Goal: Understand site structure: Understand site structure

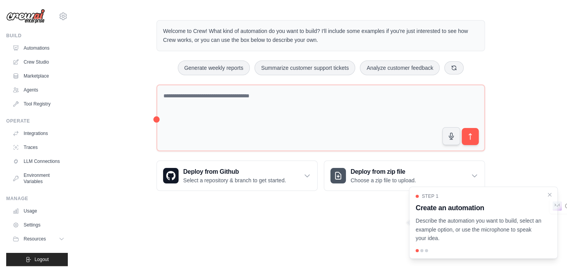
click at [146, 76] on div "Welcome to Crew! What kind of automation do you want to build? I'll include som…" at bounding box center [320, 105] width 493 height 195
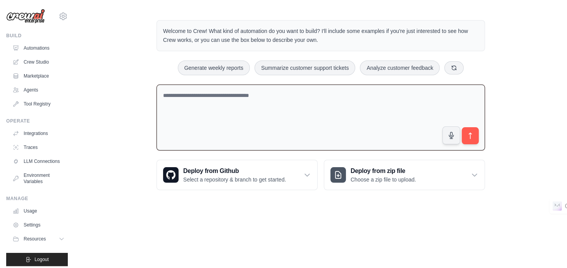
click at [157, 116] on textarea at bounding box center [321, 117] width 329 height 66
click at [134, 104] on div "Welcome to Crew! What kind of automation do you want to build? I'll include som…" at bounding box center [320, 105] width 493 height 195
click at [473, 173] on icon at bounding box center [475, 175] width 8 height 8
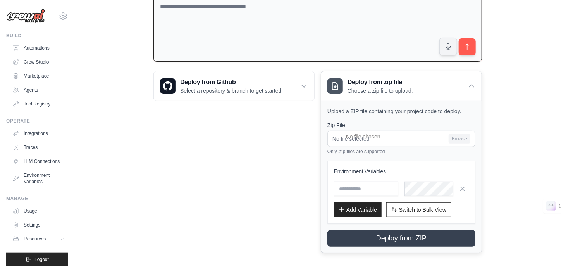
scroll to position [88, 0]
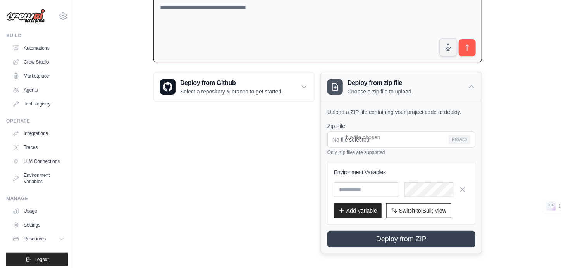
click at [466, 86] on div "Deploy from zip file Choose a zip file to upload." at bounding box center [401, 86] width 160 height 29
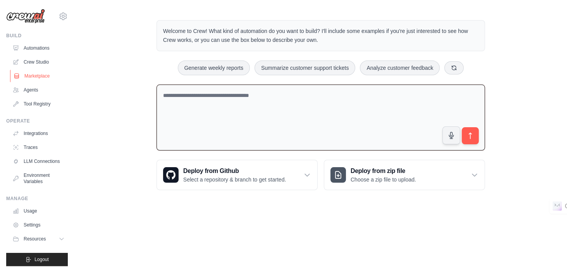
click at [38, 72] on link "Marketplace" at bounding box center [39, 76] width 59 height 12
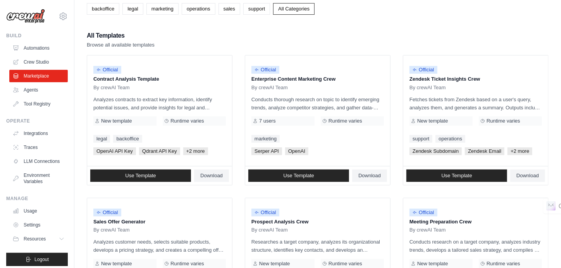
scroll to position [72, 0]
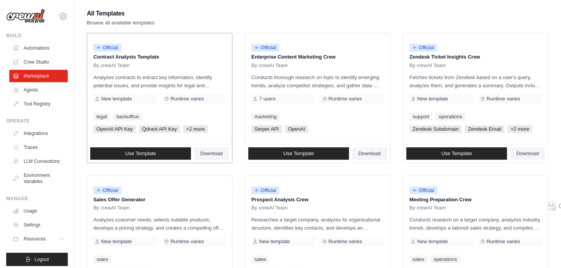
click at [198, 127] on span "+2 more" at bounding box center [195, 129] width 25 height 8
click at [195, 127] on span "+2 more" at bounding box center [195, 129] width 25 height 8
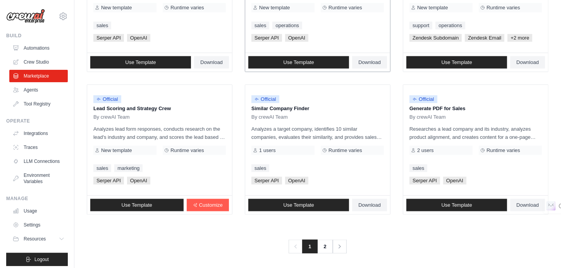
scroll to position [449, 0]
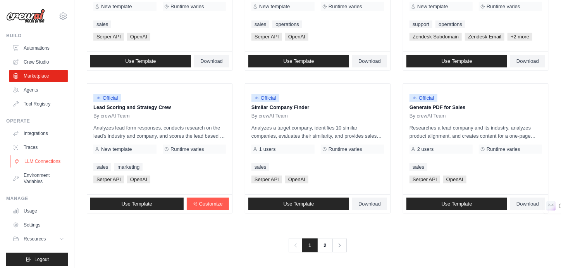
click at [39, 167] on link "LLM Connections" at bounding box center [39, 161] width 59 height 12
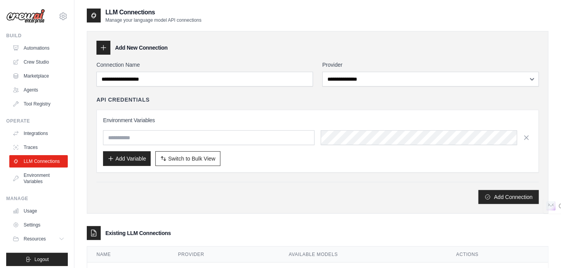
scroll to position [34, 0]
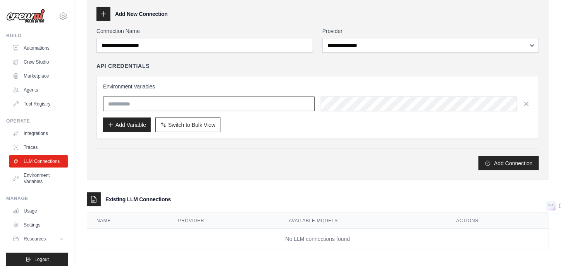
click at [250, 108] on input "text" at bounding box center [209, 103] width 212 height 15
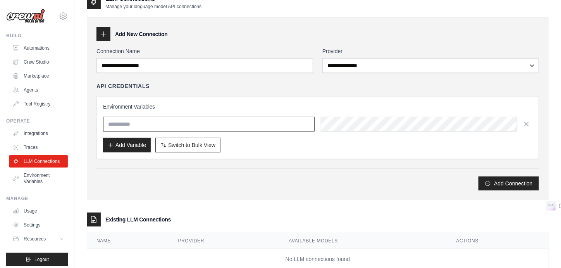
scroll to position [13, 0]
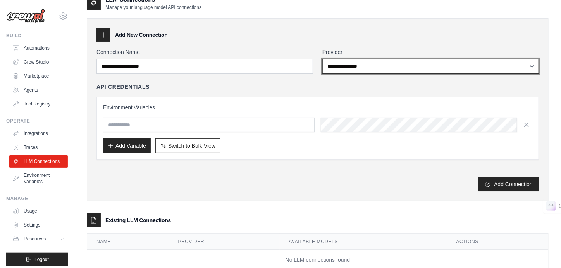
click at [366, 66] on select "**********" at bounding box center [430, 66] width 217 height 15
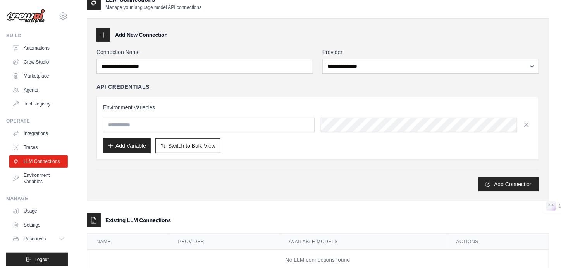
click at [291, 177] on div "Add Connection" at bounding box center [317, 184] width 442 height 14
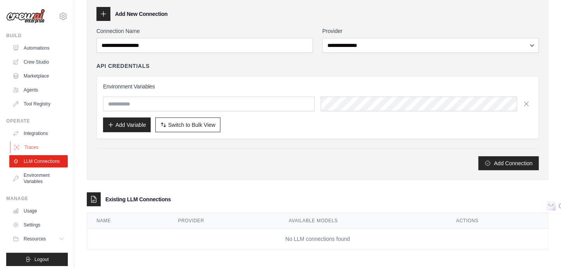
click at [43, 147] on link "Traces" at bounding box center [39, 147] width 59 height 12
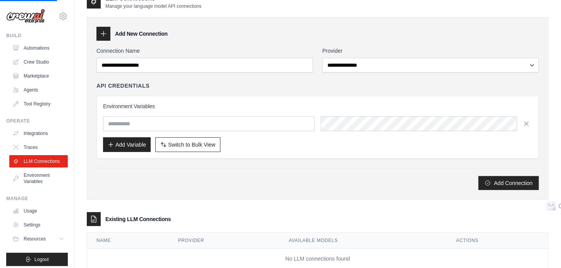
scroll to position [13, 0]
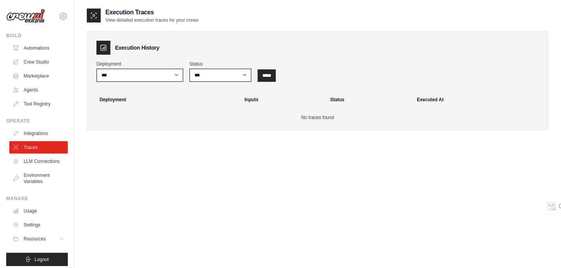
scroll to position [15, 0]
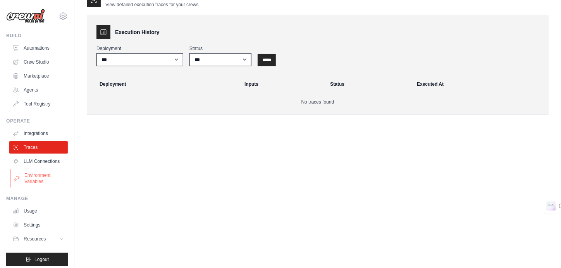
click at [30, 188] on link "Environment Variables" at bounding box center [39, 178] width 59 height 19
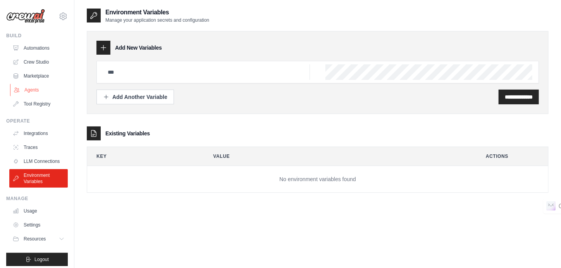
click at [28, 91] on link "Agents" at bounding box center [39, 90] width 59 height 12
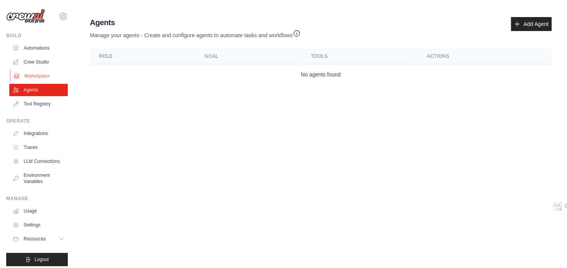
click at [40, 73] on link "Marketplace" at bounding box center [39, 76] width 59 height 12
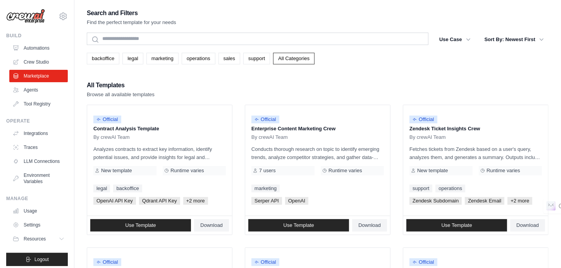
click at [41, 99] on link "Tool Registry" at bounding box center [38, 104] width 59 height 12
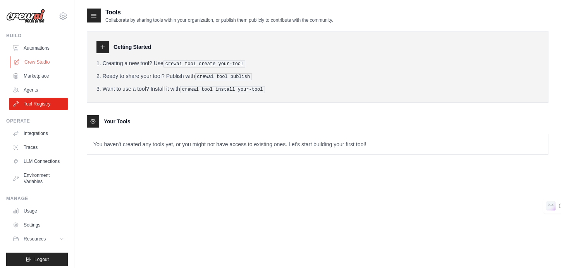
click at [38, 60] on link "Crew Studio" at bounding box center [39, 62] width 59 height 12
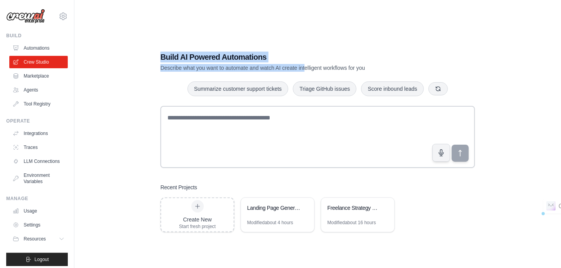
drag, startPoint x: 150, startPoint y: 53, endPoint x: 306, endPoint y: 69, distance: 156.5
click at [306, 69] on div "Build AI Powered Automations Describe what you want to automate and watch AI cr…" at bounding box center [318, 142] width 462 height 268
click at [306, 69] on p "Describe what you want to automate and watch AI create intelligent workflows fo…" at bounding box center [290, 68] width 260 height 8
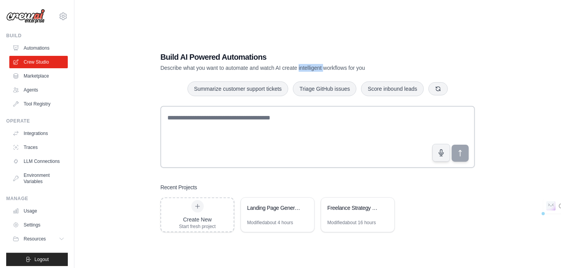
click at [306, 69] on p "Describe what you want to automate and watch AI create intelligent workflows fo…" at bounding box center [290, 68] width 260 height 8
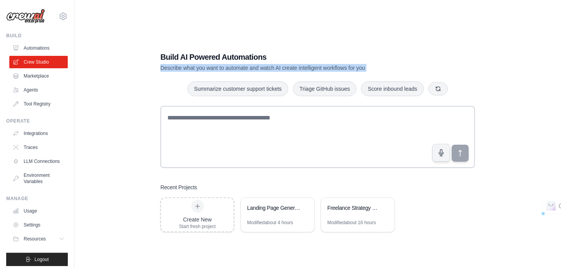
click at [306, 69] on p "Describe what you want to automate and watch AI create intelligent workflows fo…" at bounding box center [290, 68] width 260 height 8
drag, startPoint x: 306, startPoint y: 69, endPoint x: 255, endPoint y: 55, distance: 52.3
click at [255, 55] on div "Build AI Powered Automations Describe what you want to automate and watch AI cr…" at bounding box center [290, 62] width 260 height 20
click at [307, 50] on div "Build AI Powered Automations Describe what you want to automate and watch AI cr…" at bounding box center [317, 141] width 333 height 205
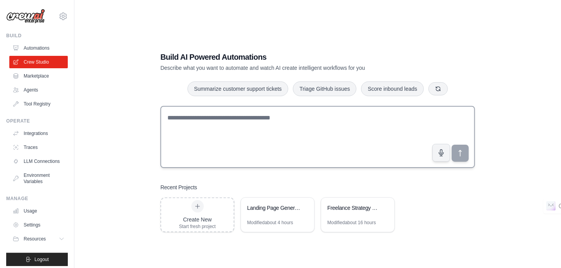
scroll to position [15, 0]
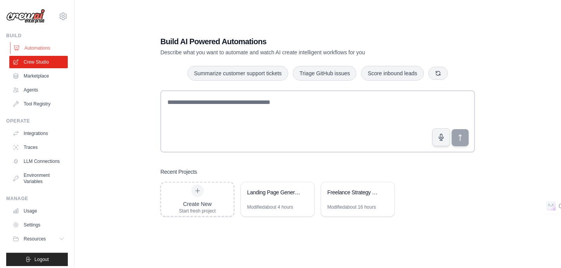
click at [46, 44] on link "Automations" at bounding box center [39, 48] width 59 height 12
